Goal: Complete application form: Complete application form

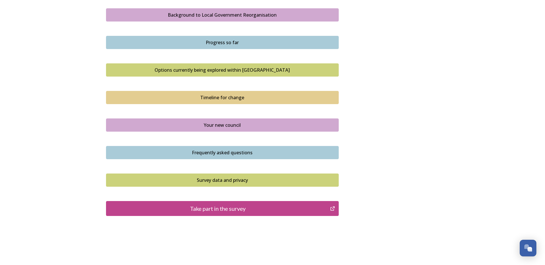
scroll to position [337, 0]
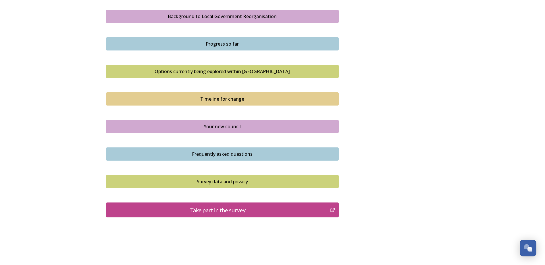
click at [228, 213] on div "Take part in the survey" at bounding box center [218, 210] width 218 height 9
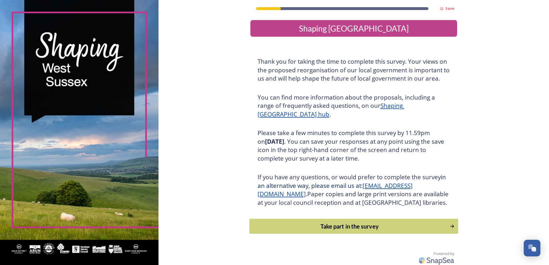
click at [376, 231] on div "Take part in the survey" at bounding box center [350, 226] width 194 height 9
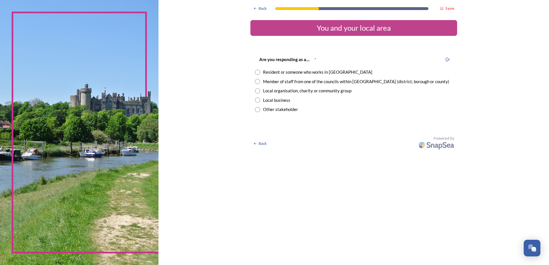
click at [256, 70] on input "radio" at bounding box center [257, 72] width 5 height 5
radio input "true"
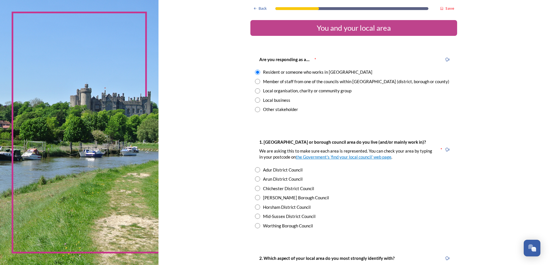
click at [256, 215] on input "radio" at bounding box center [257, 216] width 5 height 5
radio input "true"
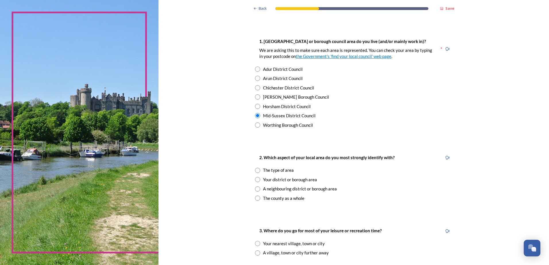
scroll to position [102, 0]
click at [258, 196] on input "radio" at bounding box center [257, 197] width 5 height 5
radio input "true"
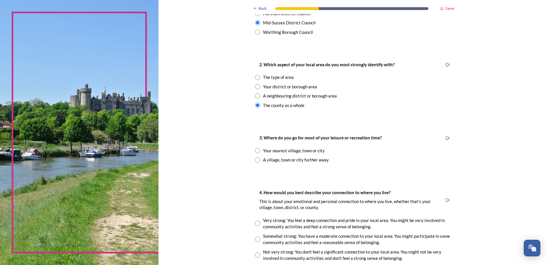
scroll to position [195, 0]
click at [256, 160] on input "radio" at bounding box center [257, 159] width 5 height 5
radio input "true"
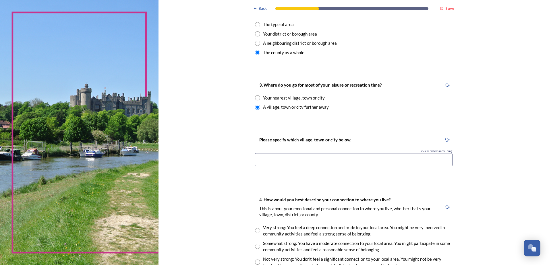
scroll to position [251, 0]
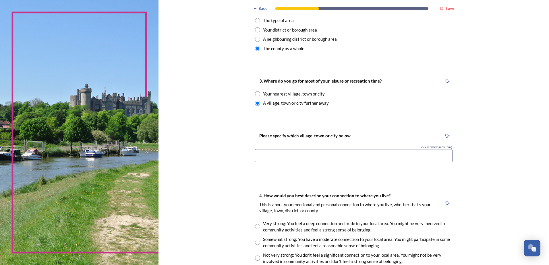
click at [300, 155] on input at bounding box center [354, 155] width 198 height 13
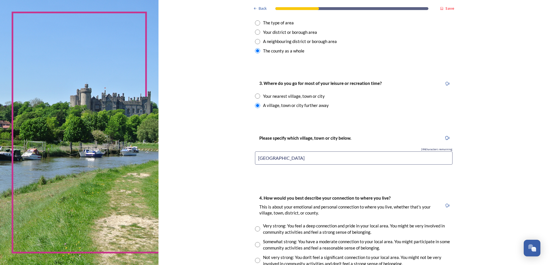
scroll to position [292, 0]
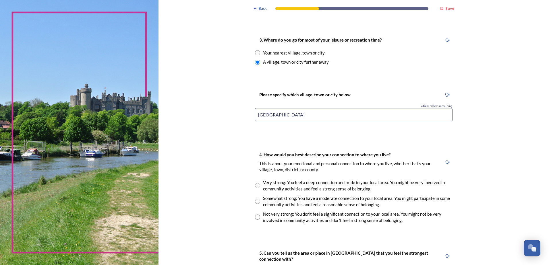
type input "London"
click at [257, 185] on input "radio" at bounding box center [257, 185] width 5 height 5
radio input "true"
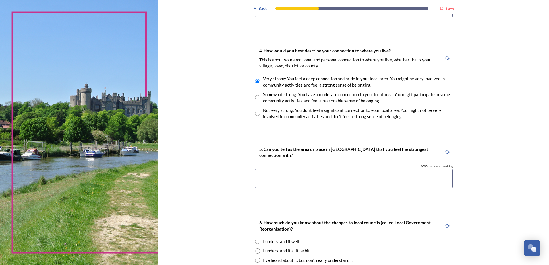
scroll to position [403, 0]
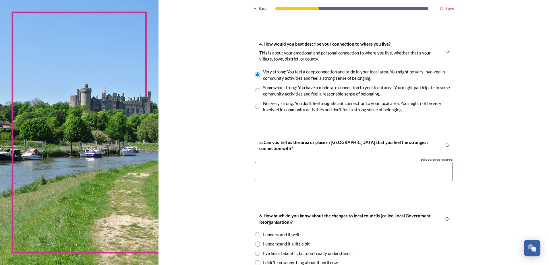
click at [322, 167] on textarea at bounding box center [354, 171] width 198 height 19
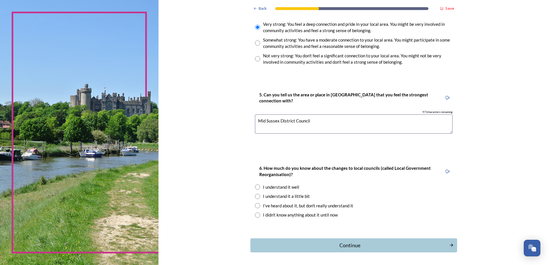
scroll to position [471, 0]
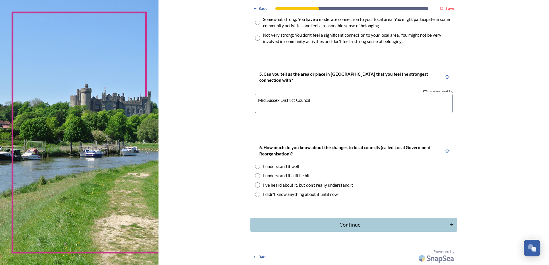
type textarea "Mid Sussex District Council"
click at [255, 175] on input "radio" at bounding box center [257, 175] width 5 height 5
radio input "true"
click at [407, 229] on div "Continue" at bounding box center [350, 225] width 194 height 8
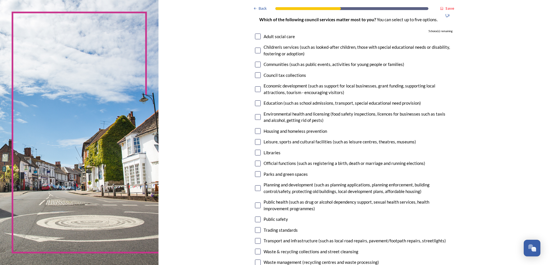
scroll to position [47, 0]
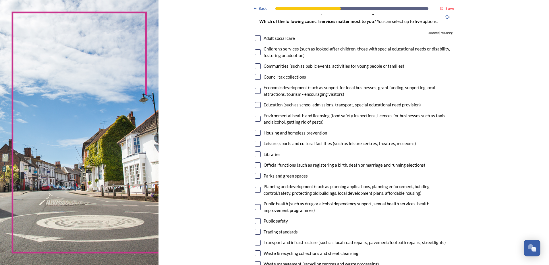
click at [258, 132] on input "checkbox" at bounding box center [258, 133] width 6 height 6
checkbox input "true"
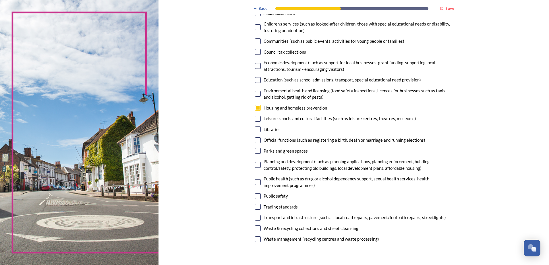
scroll to position [85, 0]
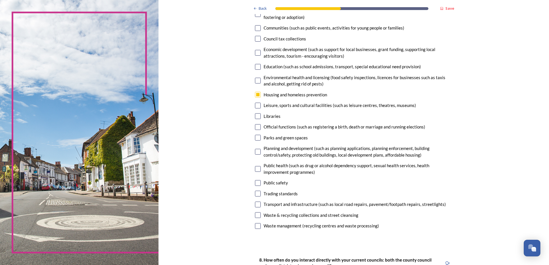
click at [259, 215] on div "Waste & recycling collections and street cleansing" at bounding box center [354, 215] width 198 height 7
checkbox input "true"
click at [257, 183] on input "checkbox" at bounding box center [258, 183] width 6 height 6
checkbox input "true"
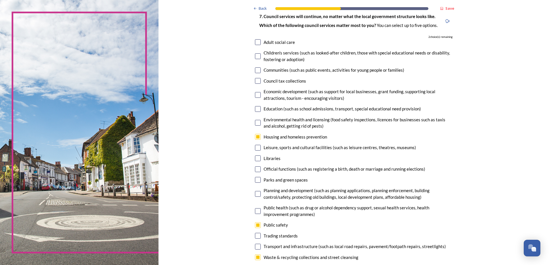
click at [257, 56] on input "checkbox" at bounding box center [258, 56] width 6 height 6
checkbox input "true"
click at [255, 109] on input "checkbox" at bounding box center [258, 109] width 6 height 6
checkbox input "true"
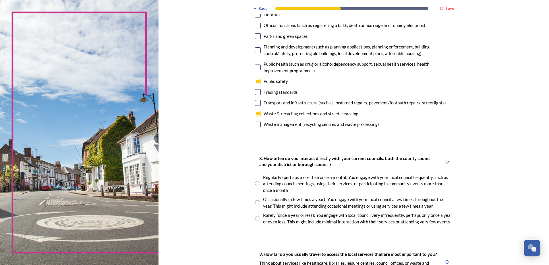
scroll to position [190, 0]
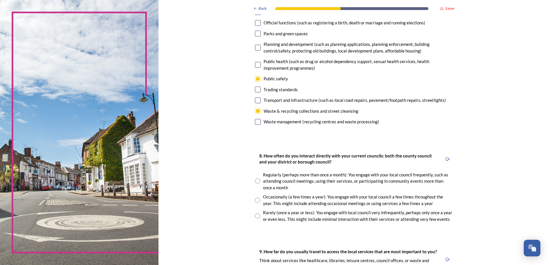
click at [257, 200] on input "radio" at bounding box center [257, 200] width 5 height 5
radio input "true"
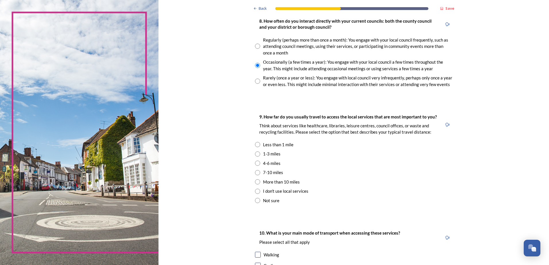
scroll to position [329, 0]
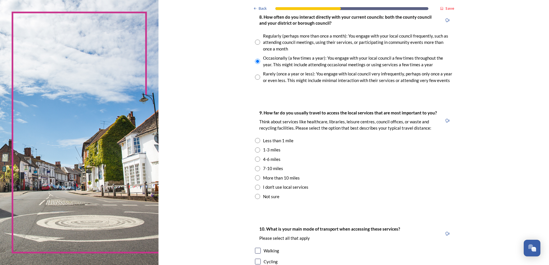
click at [255, 149] on input "radio" at bounding box center [257, 150] width 5 height 5
radio input "true"
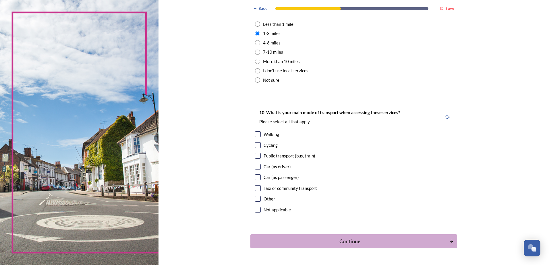
scroll to position [448, 0]
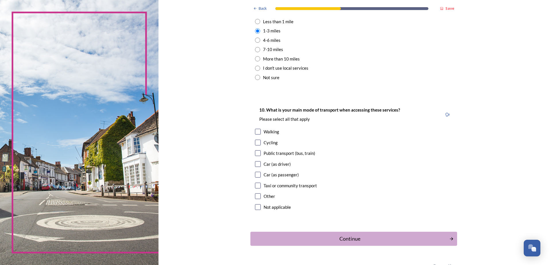
click at [258, 163] on input "checkbox" at bounding box center [258, 164] width 6 height 6
checkbox input "true"
click at [333, 236] on div "Continue" at bounding box center [350, 239] width 194 height 8
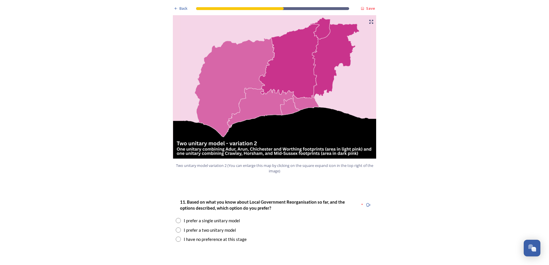
scroll to position [611, 0]
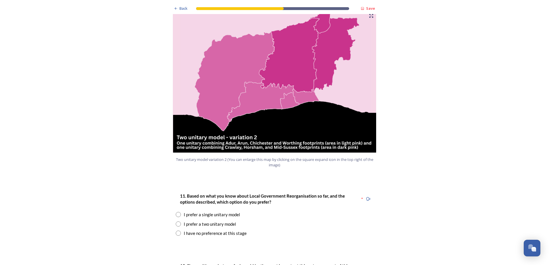
click at [176, 231] on input "radio" at bounding box center [178, 233] width 5 height 5
radio input "true"
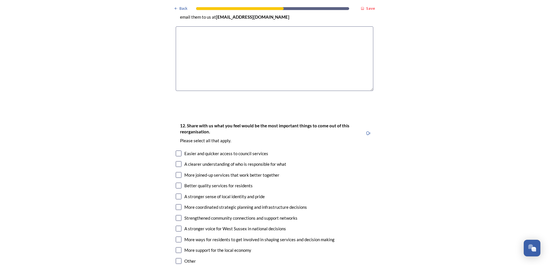
scroll to position [888, 0]
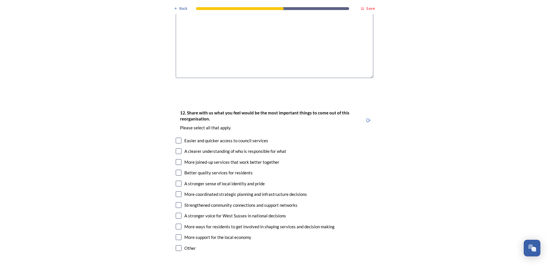
click at [178, 138] on input "checkbox" at bounding box center [179, 141] width 6 height 6
checkbox input "true"
click at [179, 170] on input "checkbox" at bounding box center [179, 173] width 6 height 6
checkbox input "true"
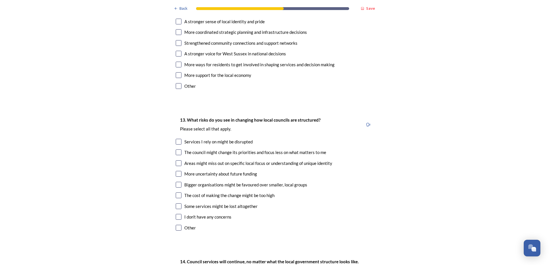
scroll to position [1053, 0]
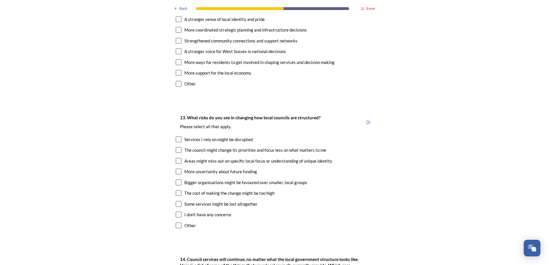
click at [177, 158] on input "checkbox" at bounding box center [179, 161] width 6 height 6
checkbox input "true"
click at [177, 190] on input "checkbox" at bounding box center [179, 193] width 6 height 6
checkbox input "true"
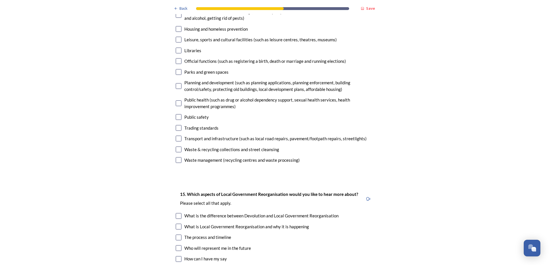
scroll to position [1418, 0]
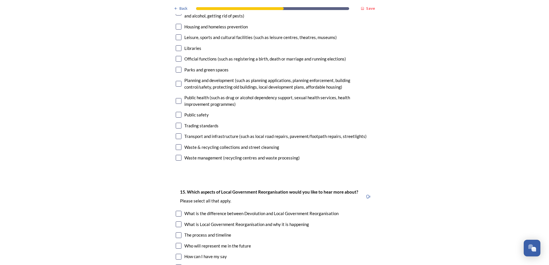
click at [177, 144] on input "checkbox" at bounding box center [179, 147] width 6 height 6
checkbox input "true"
click at [178, 155] on input "checkbox" at bounding box center [179, 158] width 6 height 6
checkbox input "true"
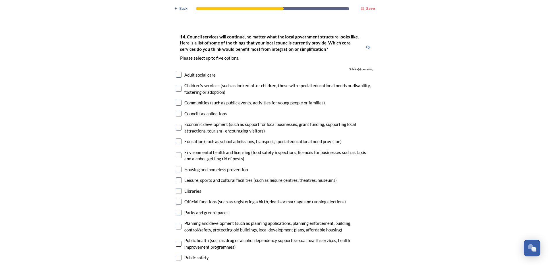
scroll to position [1273, 0]
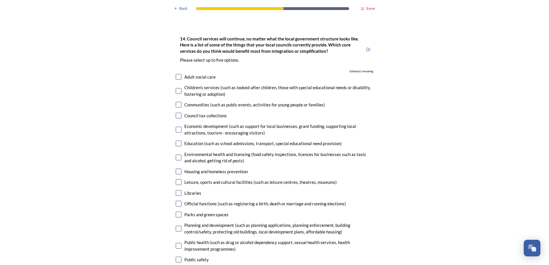
click at [178, 74] on input "checkbox" at bounding box center [179, 77] width 6 height 6
checkbox input "true"
click at [177, 88] on input "checkbox" at bounding box center [179, 91] width 6 height 6
checkbox input "true"
click at [179, 169] on input "checkbox" at bounding box center [179, 172] width 6 height 6
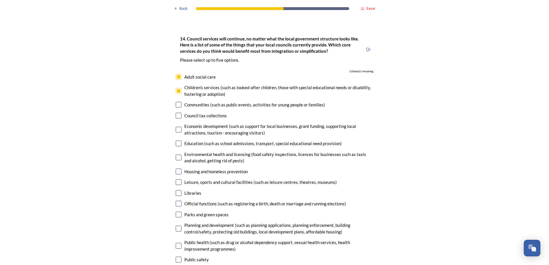
checkbox input "true"
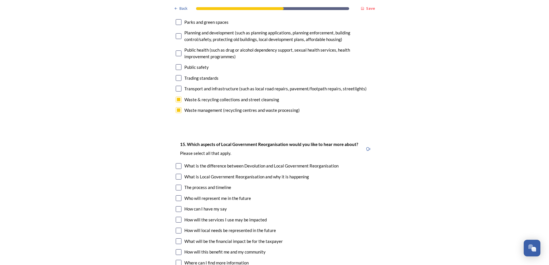
scroll to position [1475, 0]
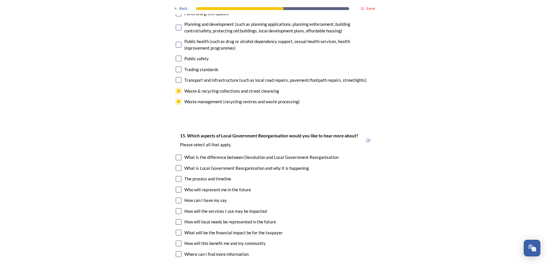
click at [178, 155] on input "checkbox" at bounding box center [179, 158] width 6 height 6
checkbox input "true"
click at [176, 165] on input "checkbox" at bounding box center [179, 168] width 6 height 6
checkbox input "true"
click at [177, 219] on input "checkbox" at bounding box center [179, 222] width 6 height 6
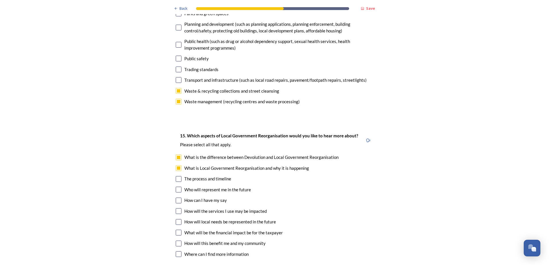
checkbox input "true"
click at [177, 230] on input "checkbox" at bounding box center [179, 233] width 6 height 6
checkbox input "true"
click at [177, 241] on input "checkbox" at bounding box center [179, 244] width 6 height 6
checkbox input "true"
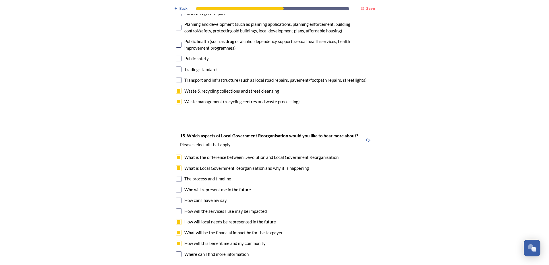
scroll to position [1585, 0]
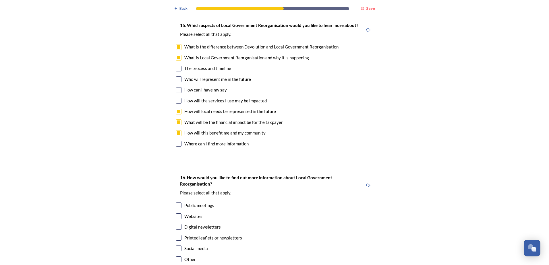
click at [178, 203] on input "checkbox" at bounding box center [179, 206] width 6 height 6
checkbox input "true"
click at [177, 214] on input "checkbox" at bounding box center [179, 217] width 6 height 6
checkbox input "true"
click at [180, 224] on div "Digital newsletters" at bounding box center [275, 227] width 198 height 7
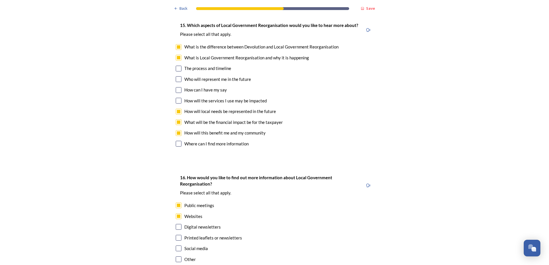
checkbox input "true"
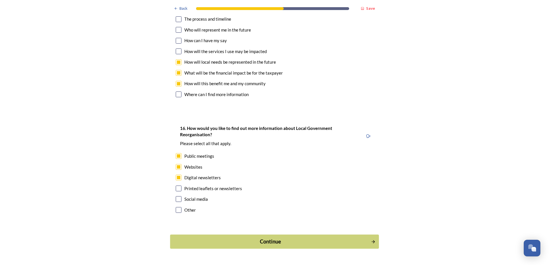
click at [305, 238] on div "Continue" at bounding box center [270, 242] width 194 height 8
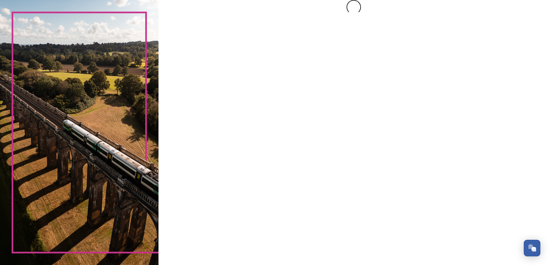
scroll to position [0, 0]
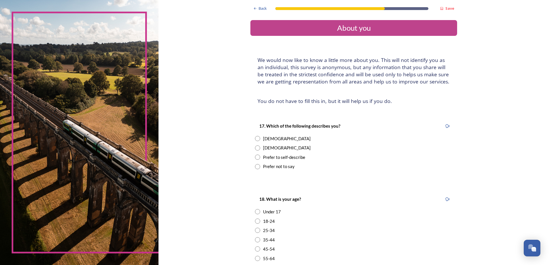
click at [256, 148] on input "radio" at bounding box center [257, 148] width 5 height 5
radio input "true"
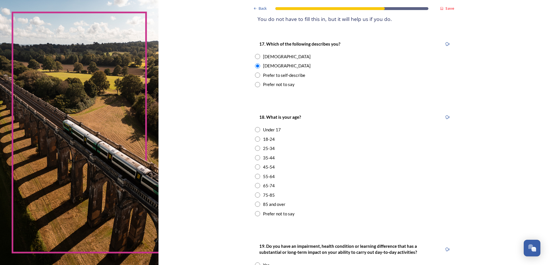
scroll to position [95, 0]
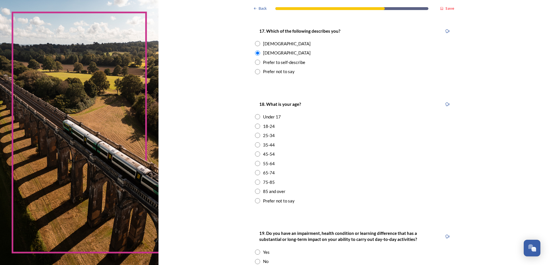
click at [256, 165] on input "radio" at bounding box center [257, 163] width 5 height 5
radio input "true"
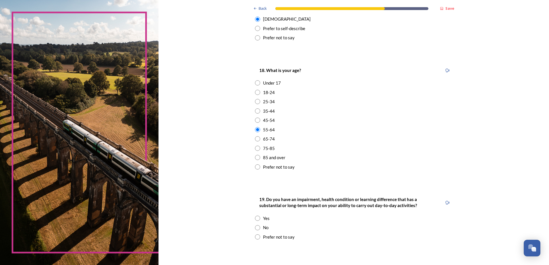
scroll to position [132, 0]
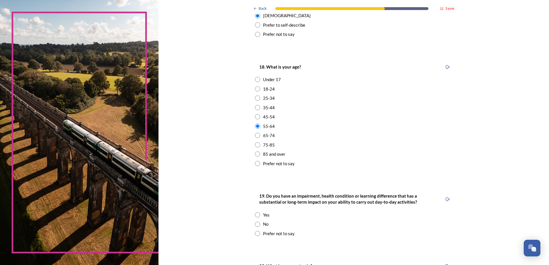
click at [255, 223] on input "radio" at bounding box center [257, 224] width 5 height 5
radio input "true"
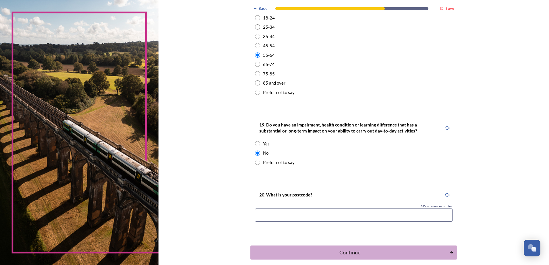
scroll to position [231, 0]
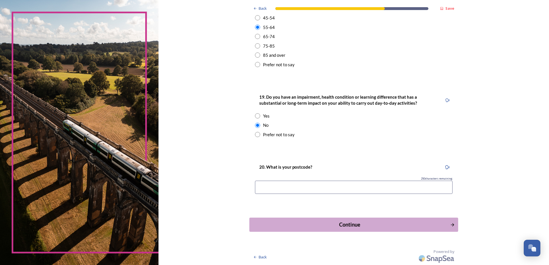
click at [341, 226] on div "Continue" at bounding box center [350, 225] width 194 height 8
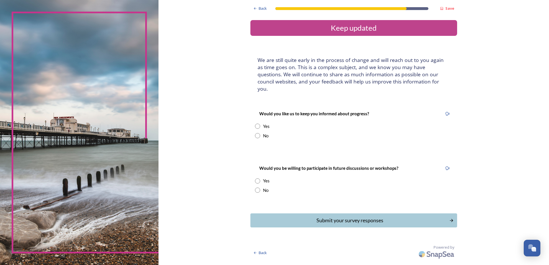
click at [257, 133] on input "radio" at bounding box center [257, 135] width 5 height 5
radio input "true"
click at [258, 188] on input "radio" at bounding box center [257, 190] width 5 height 5
radio input "true"
click at [354, 217] on div "Submit your survey responses" at bounding box center [350, 221] width 194 height 8
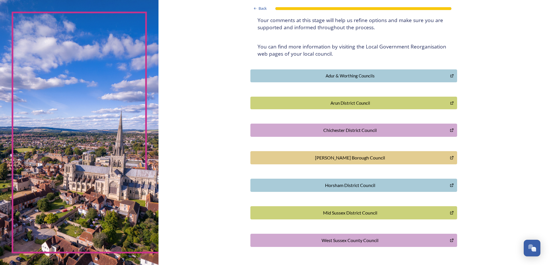
scroll to position [105, 0]
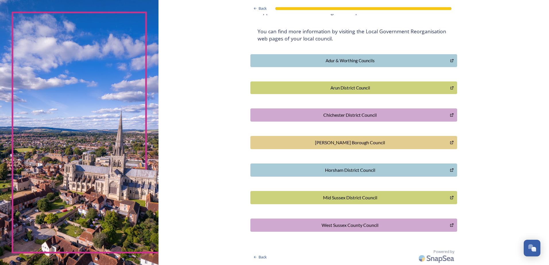
click at [350, 201] on div "Mid Sussex District Council" at bounding box center [350, 197] width 193 height 7
